Goal: Find specific page/section: Find specific page/section

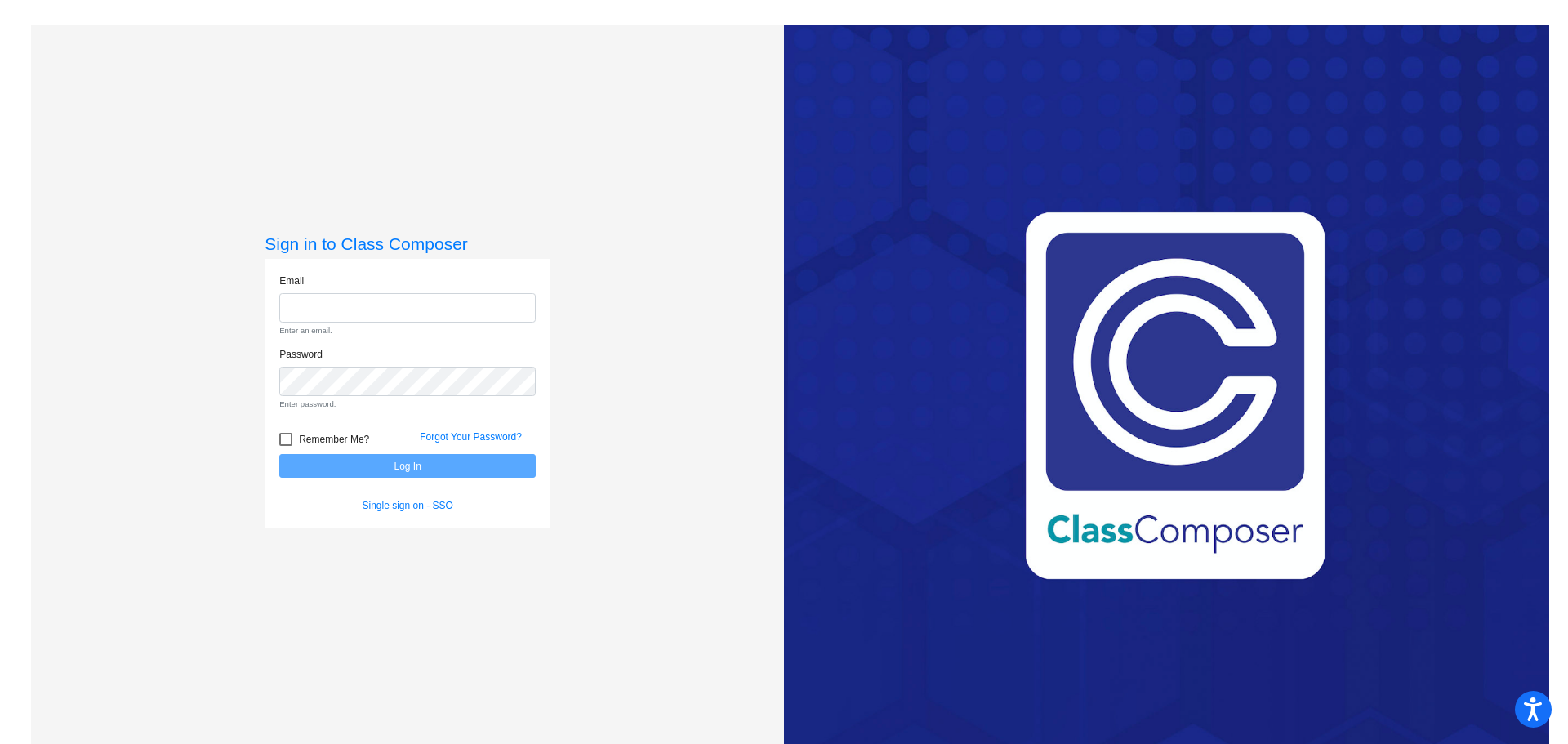
click at [362, 309] on input "email" at bounding box center [407, 308] width 257 height 30
type input "[EMAIL_ADDRESS][DOMAIN_NAME]"
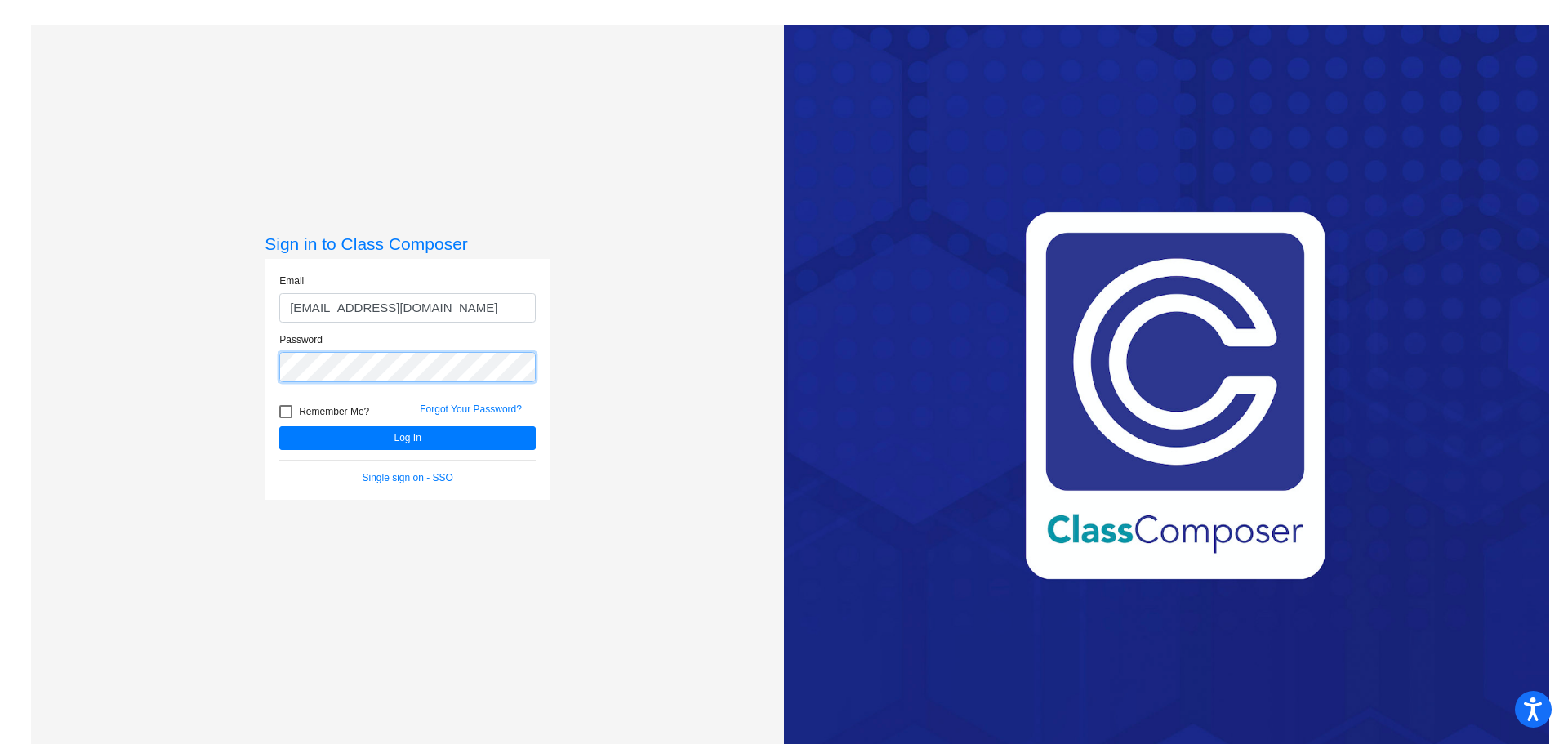
click at [279, 427] on button "Log In" at bounding box center [407, 438] width 257 height 23
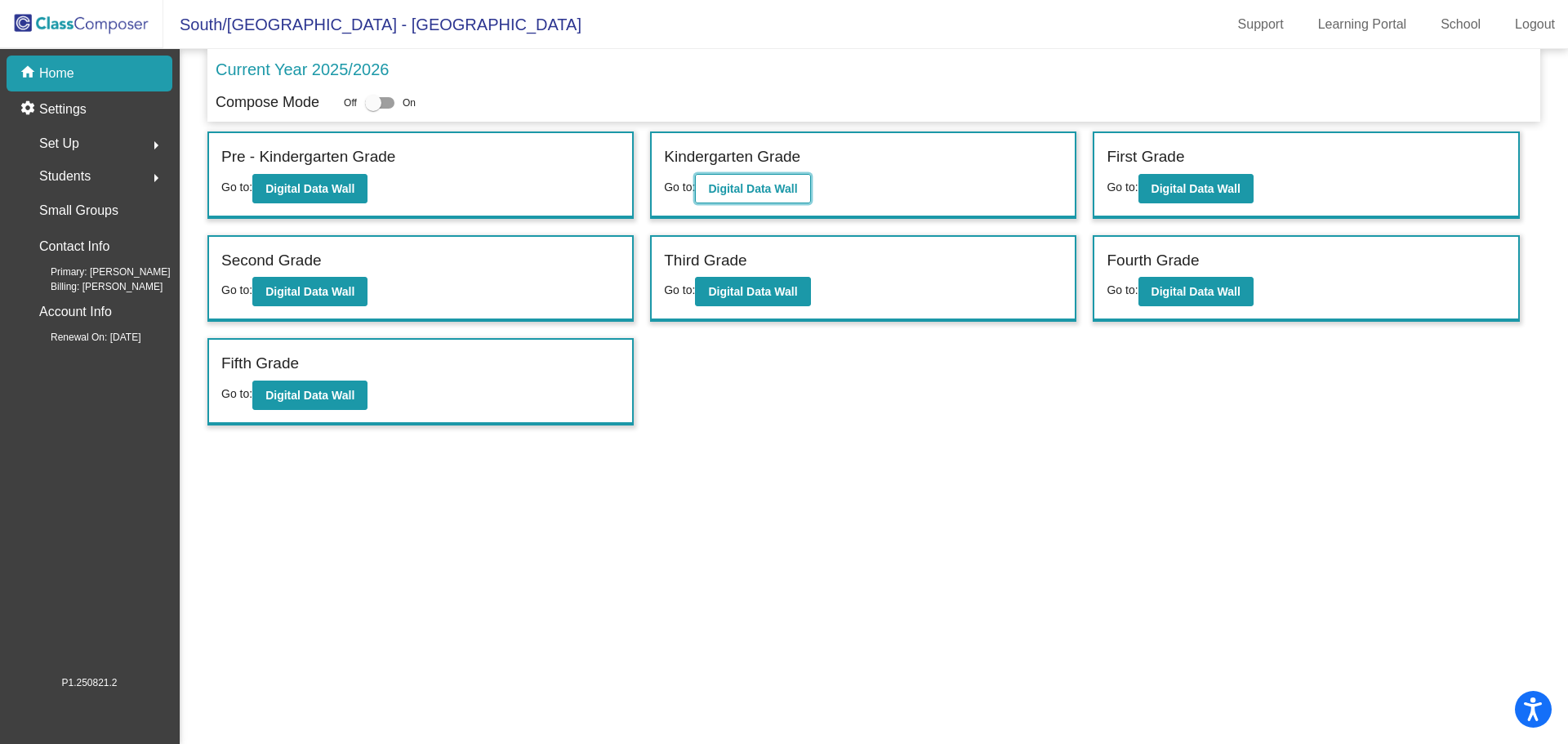
click at [758, 187] on b "Digital Data Wall" at bounding box center [752, 188] width 89 height 13
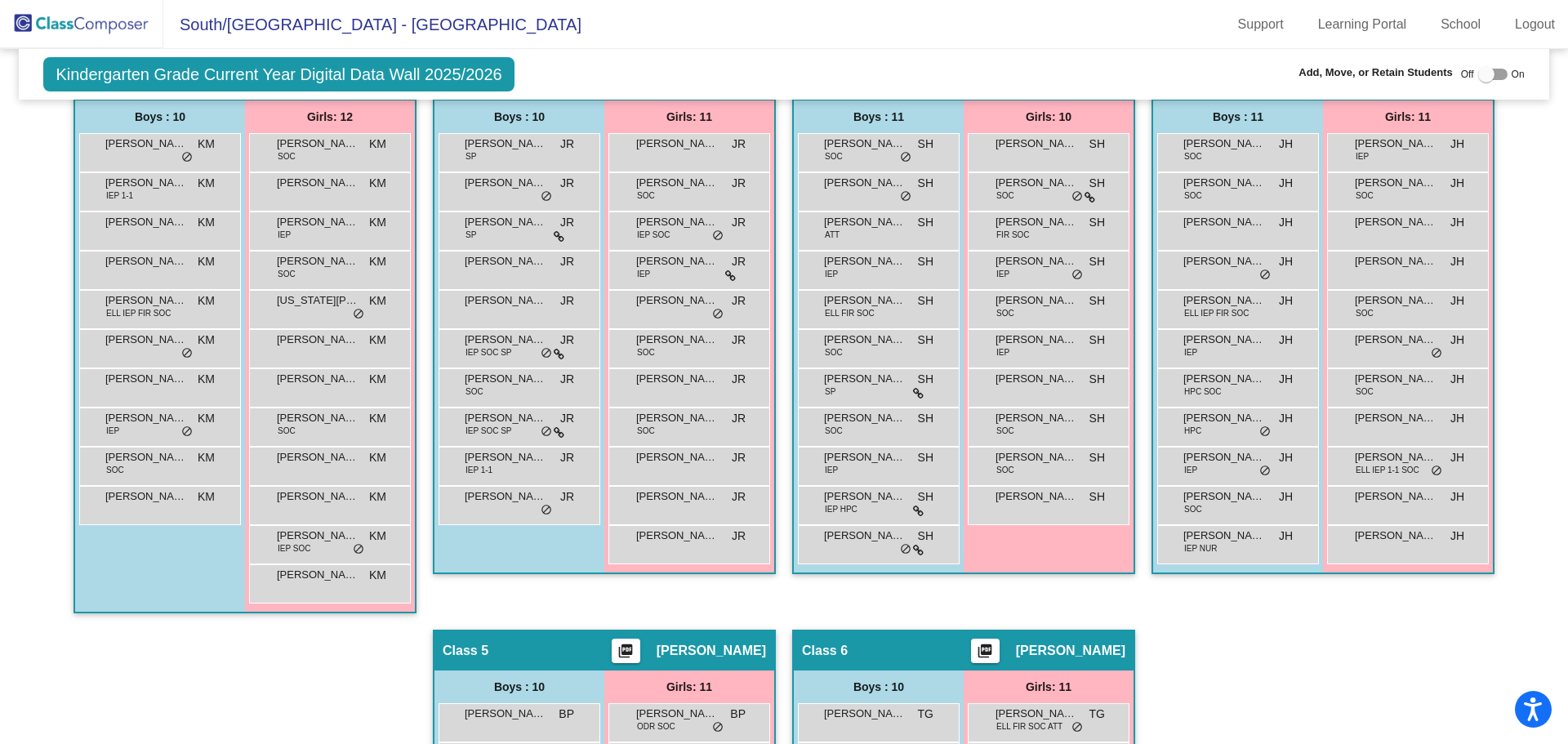
scroll to position [327, 0]
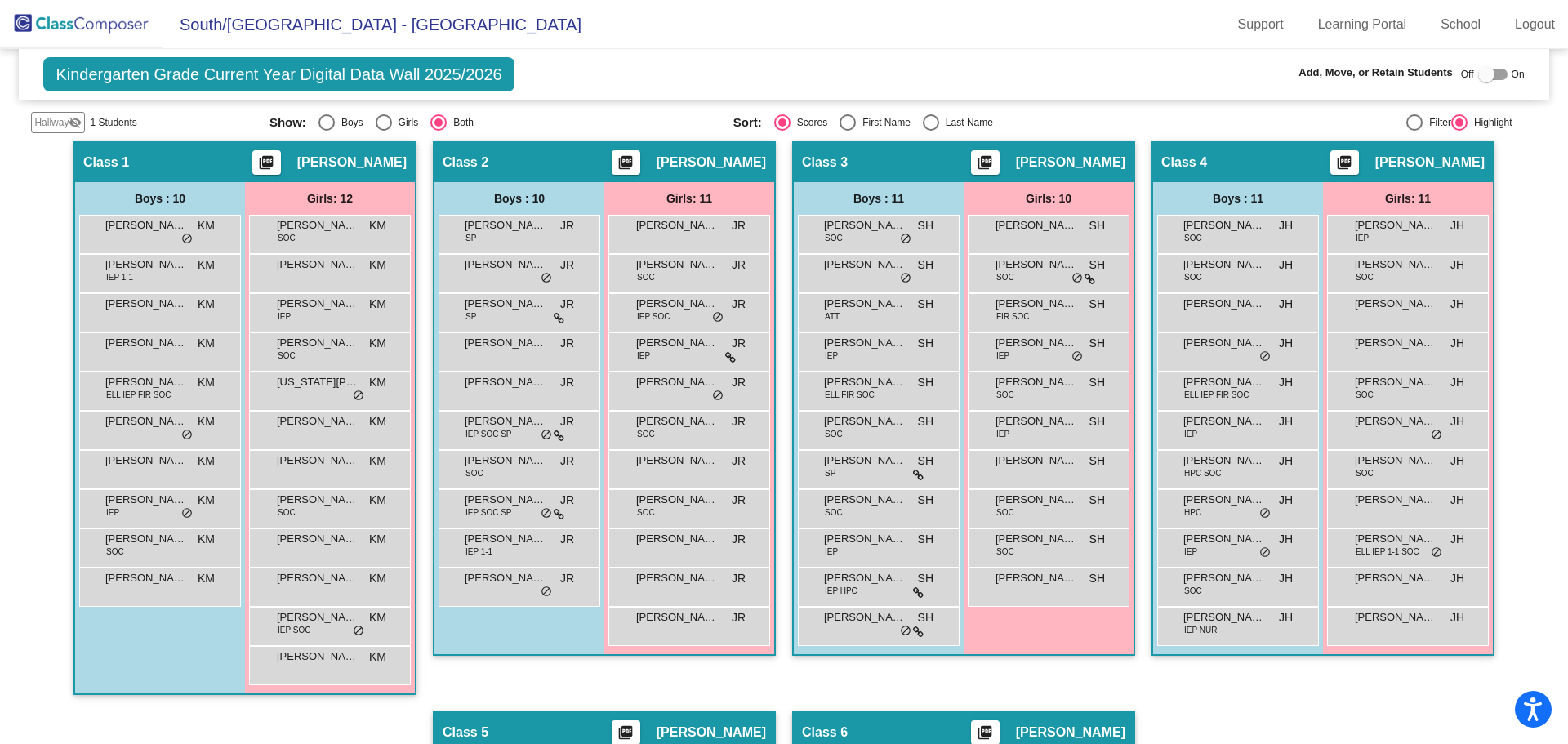
click at [929, 119] on div "Select an option" at bounding box center [931, 122] width 16 height 16
click at [930, 131] on input "Last Name" at bounding box center [930, 131] width 1 height 1
radio input "true"
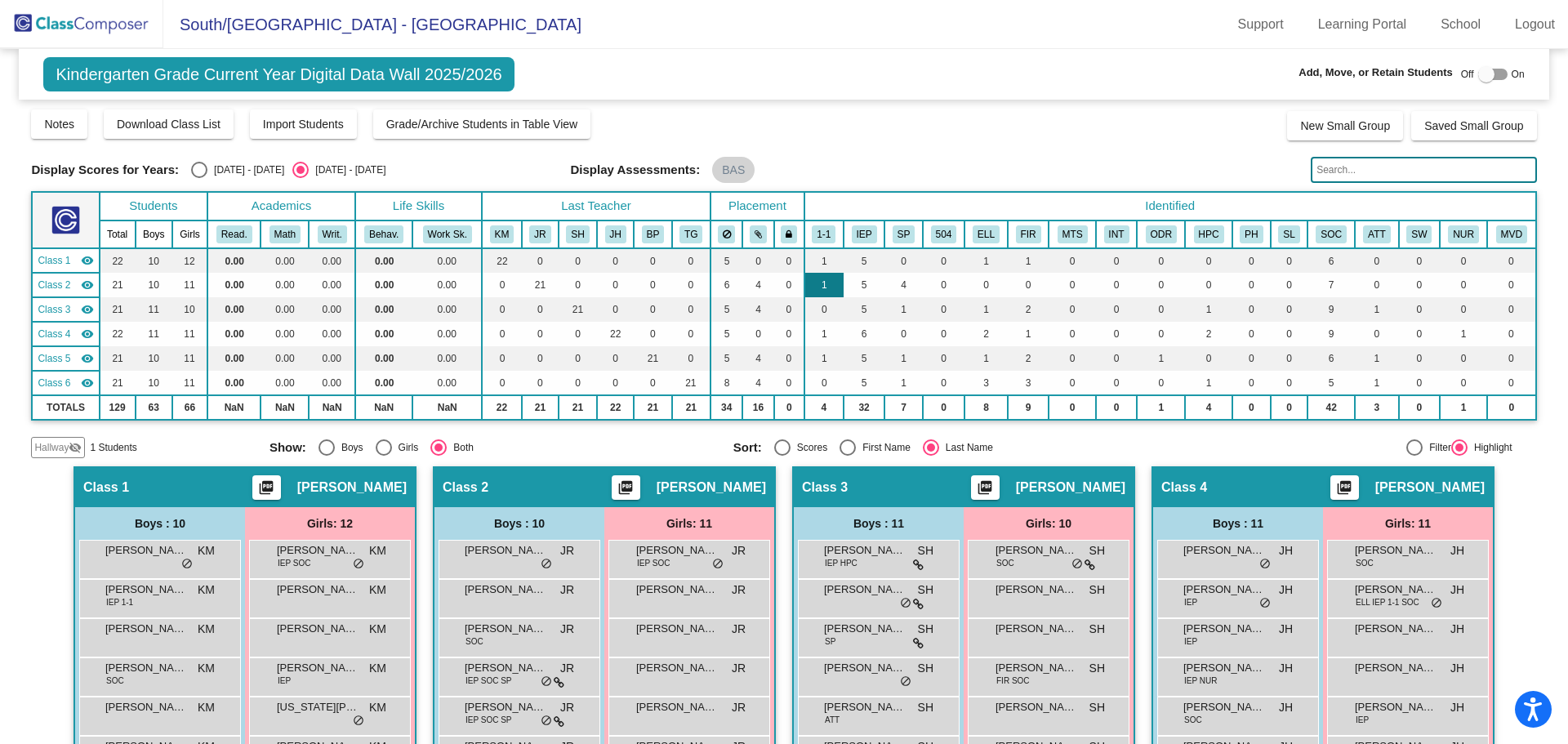
scroll to position [0, 0]
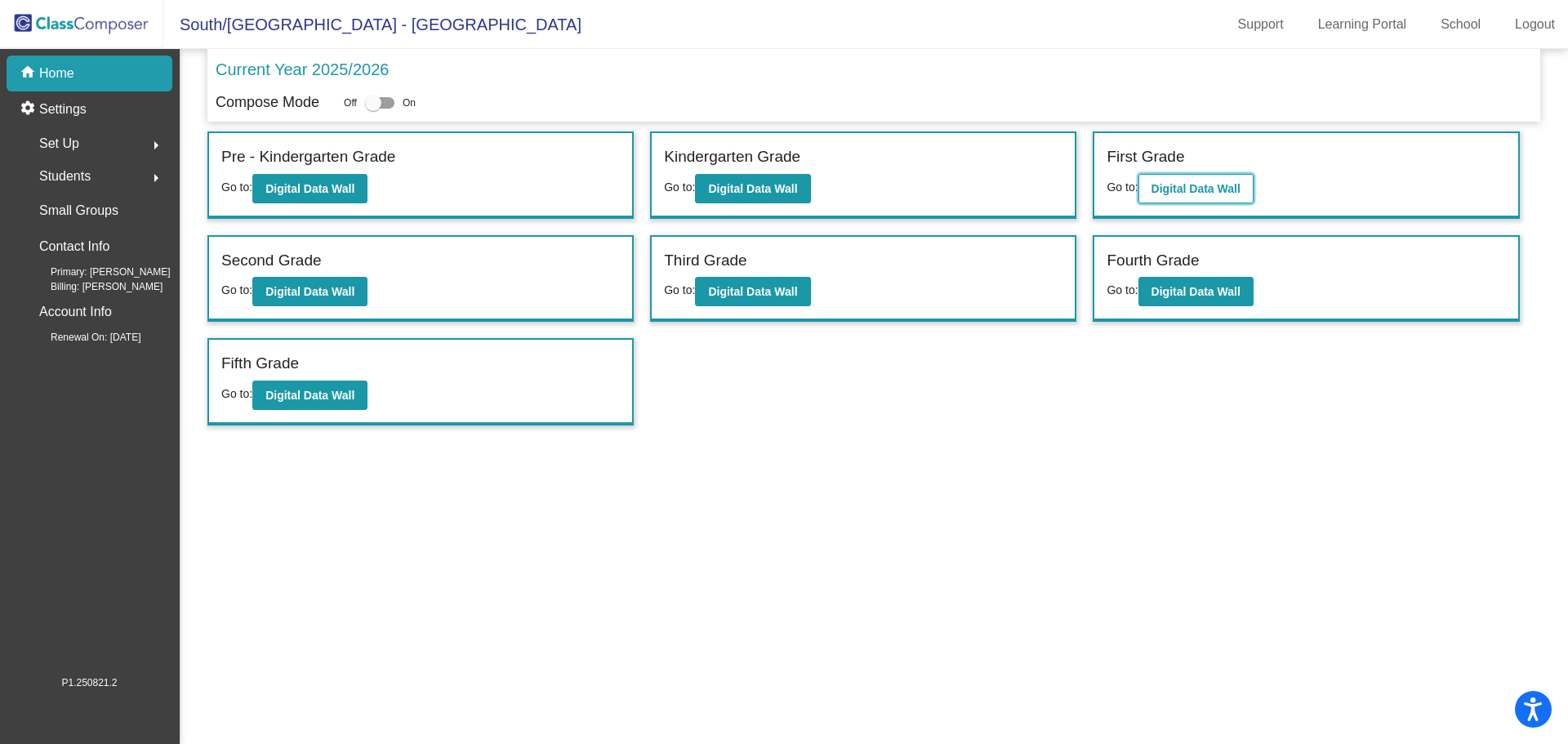
click at [1200, 186] on b "Digital Data Wall" at bounding box center [1195, 188] width 89 height 13
